Goal: Task Accomplishment & Management: Use online tool/utility

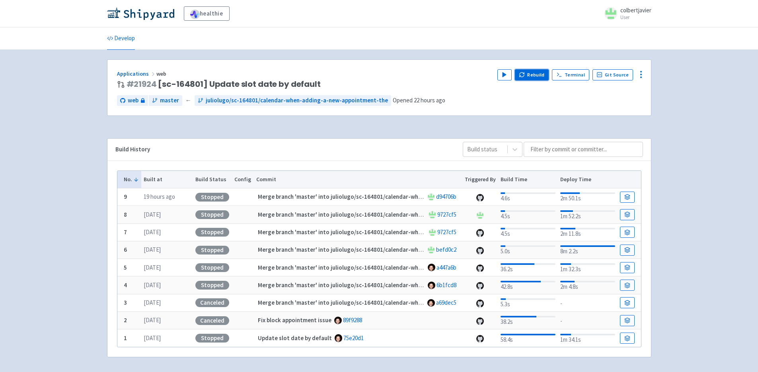
click at [525, 72] on icon "button" at bounding box center [522, 75] width 6 height 6
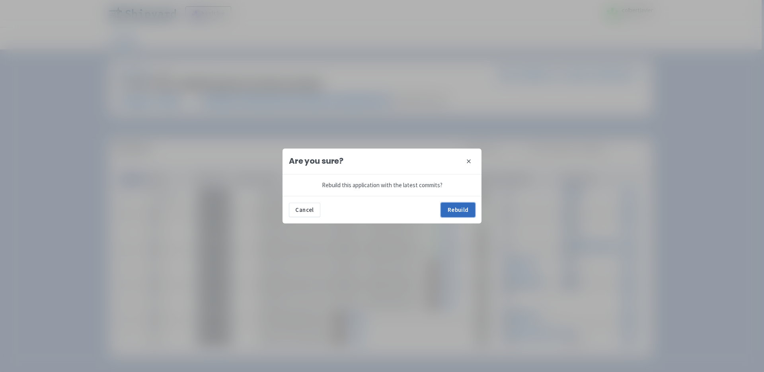
click at [447, 210] on button "Rebuild" at bounding box center [458, 210] width 34 height 14
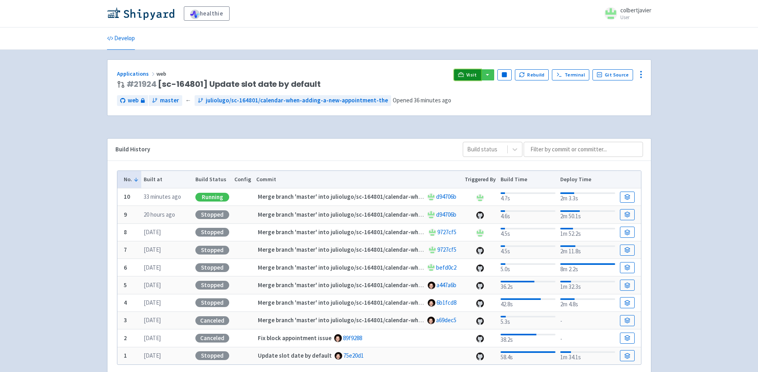
click at [475, 78] on link "Visit" at bounding box center [467, 74] width 27 height 11
